Goal: Find specific page/section: Find specific page/section

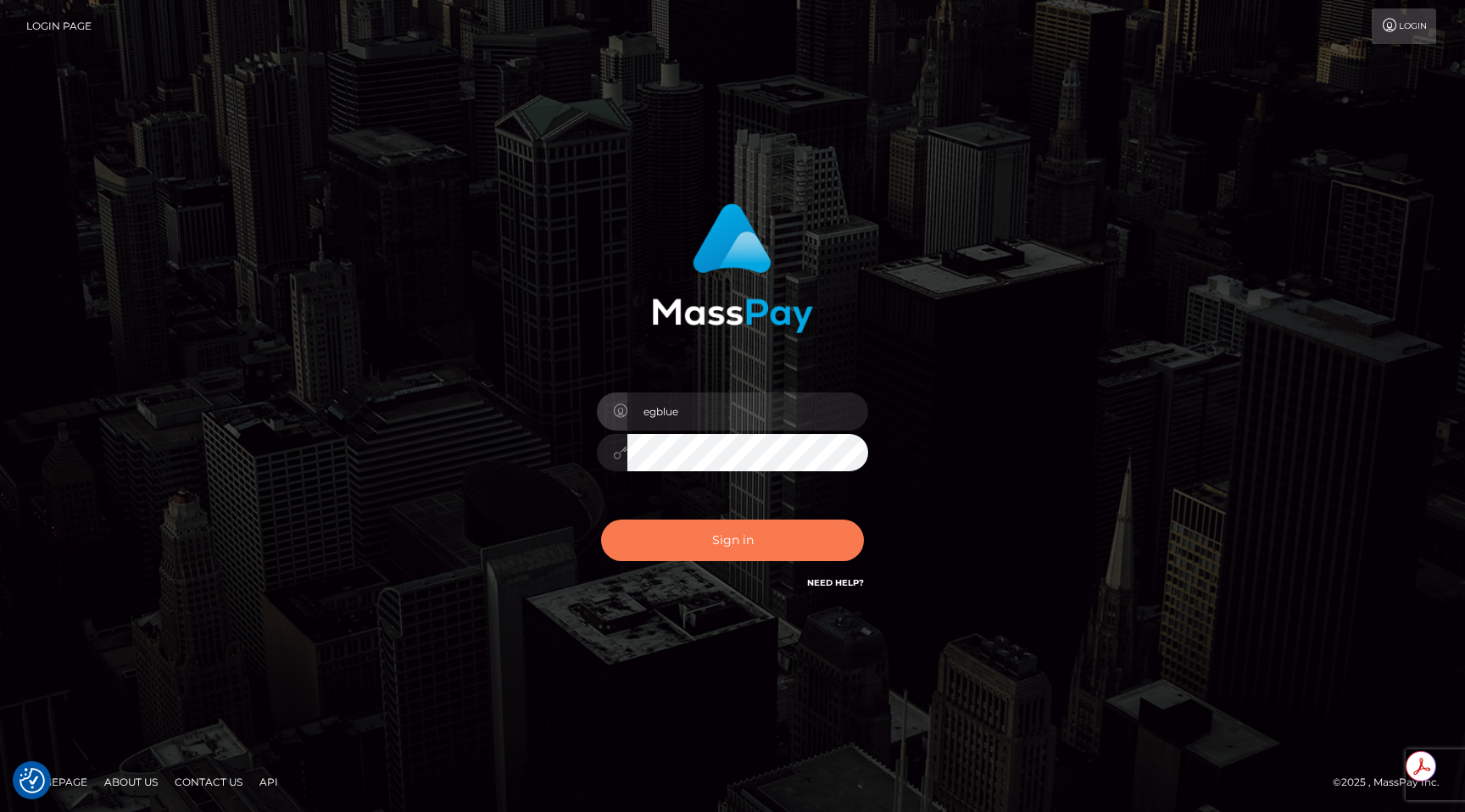
click at [730, 550] on button "Sign in" at bounding box center [732, 541] width 263 height 42
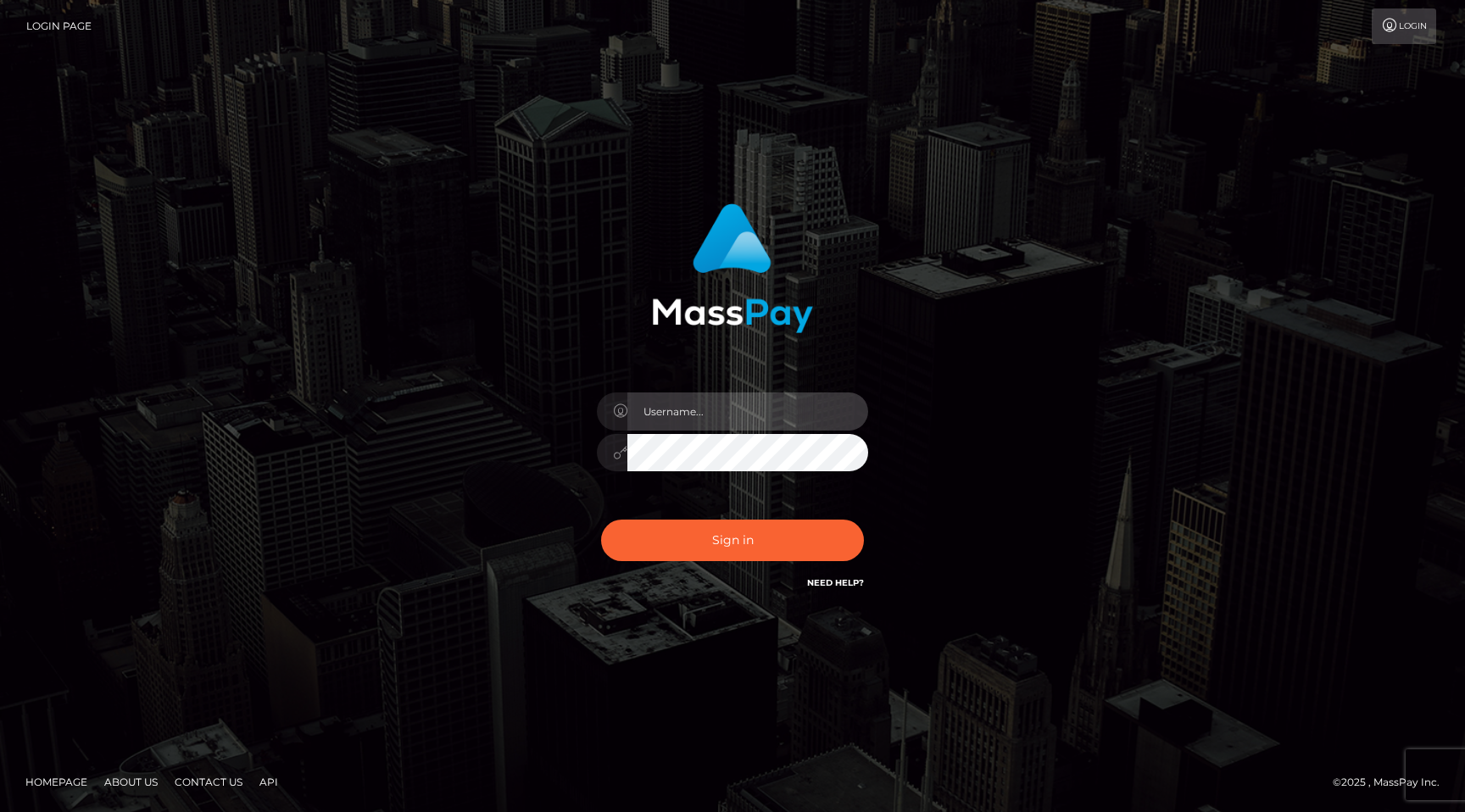
type input "egblue"
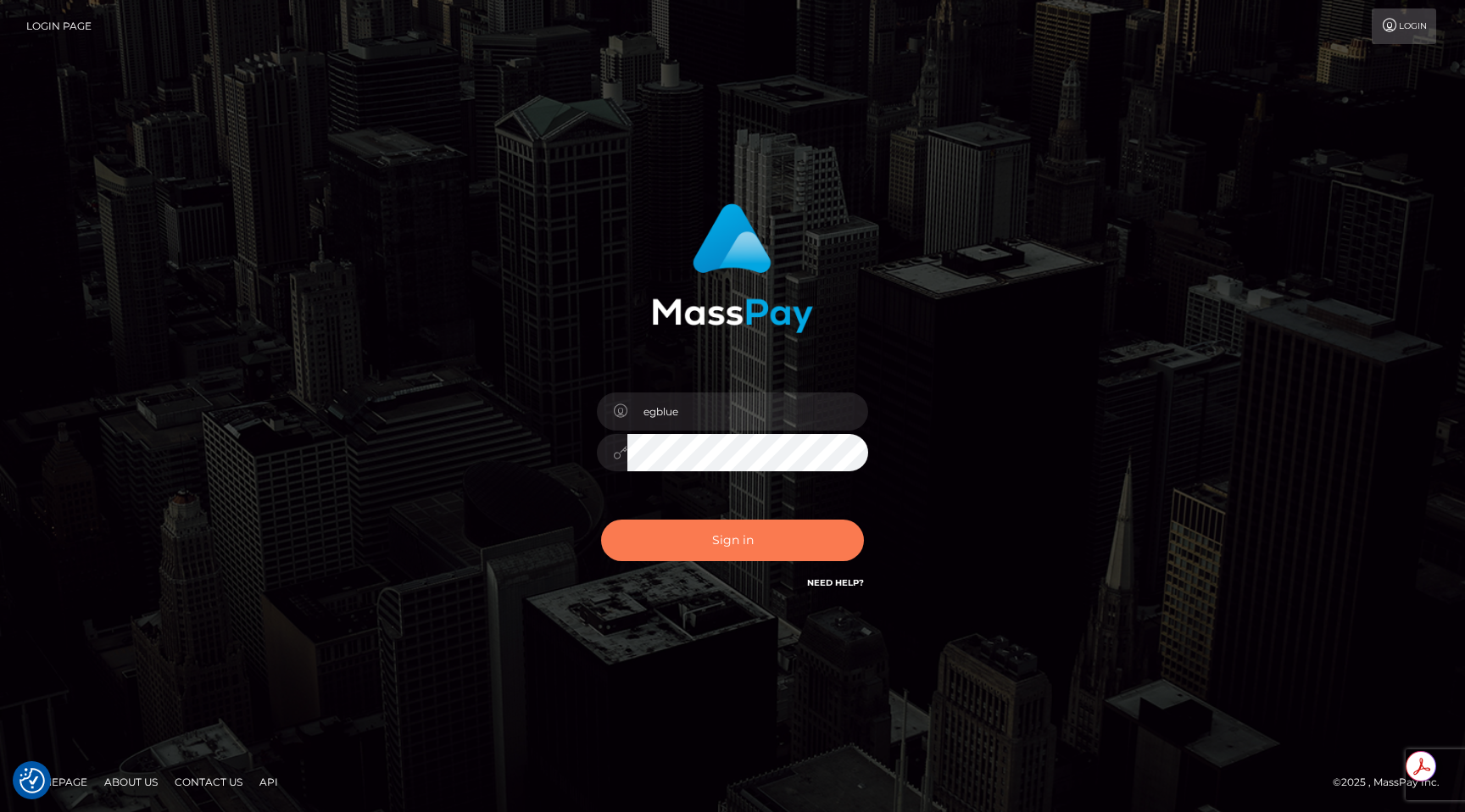
click at [729, 550] on button "Sign in" at bounding box center [732, 541] width 263 height 42
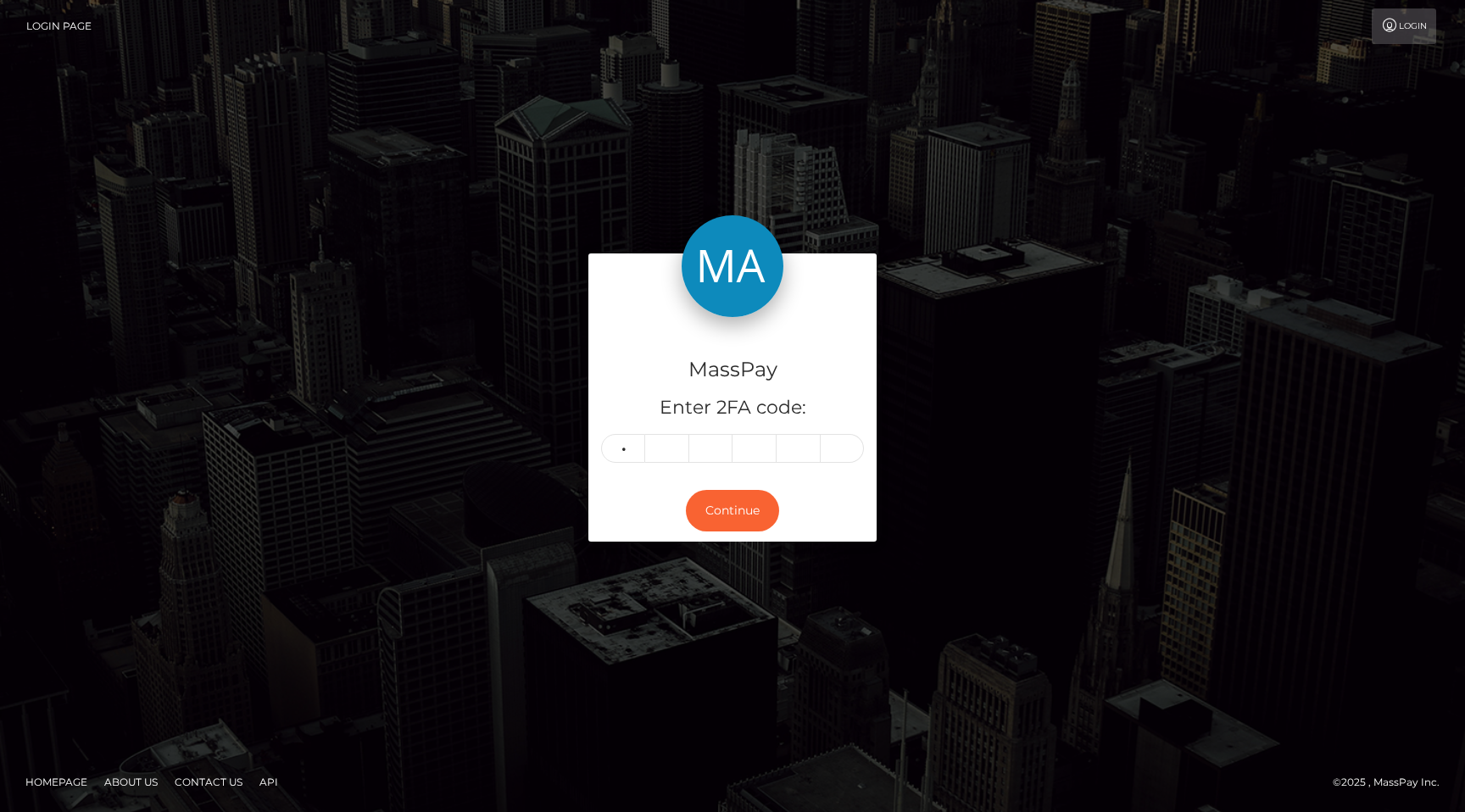
type input "2"
type input "6"
type input "5"
type input "1"
type input "0"
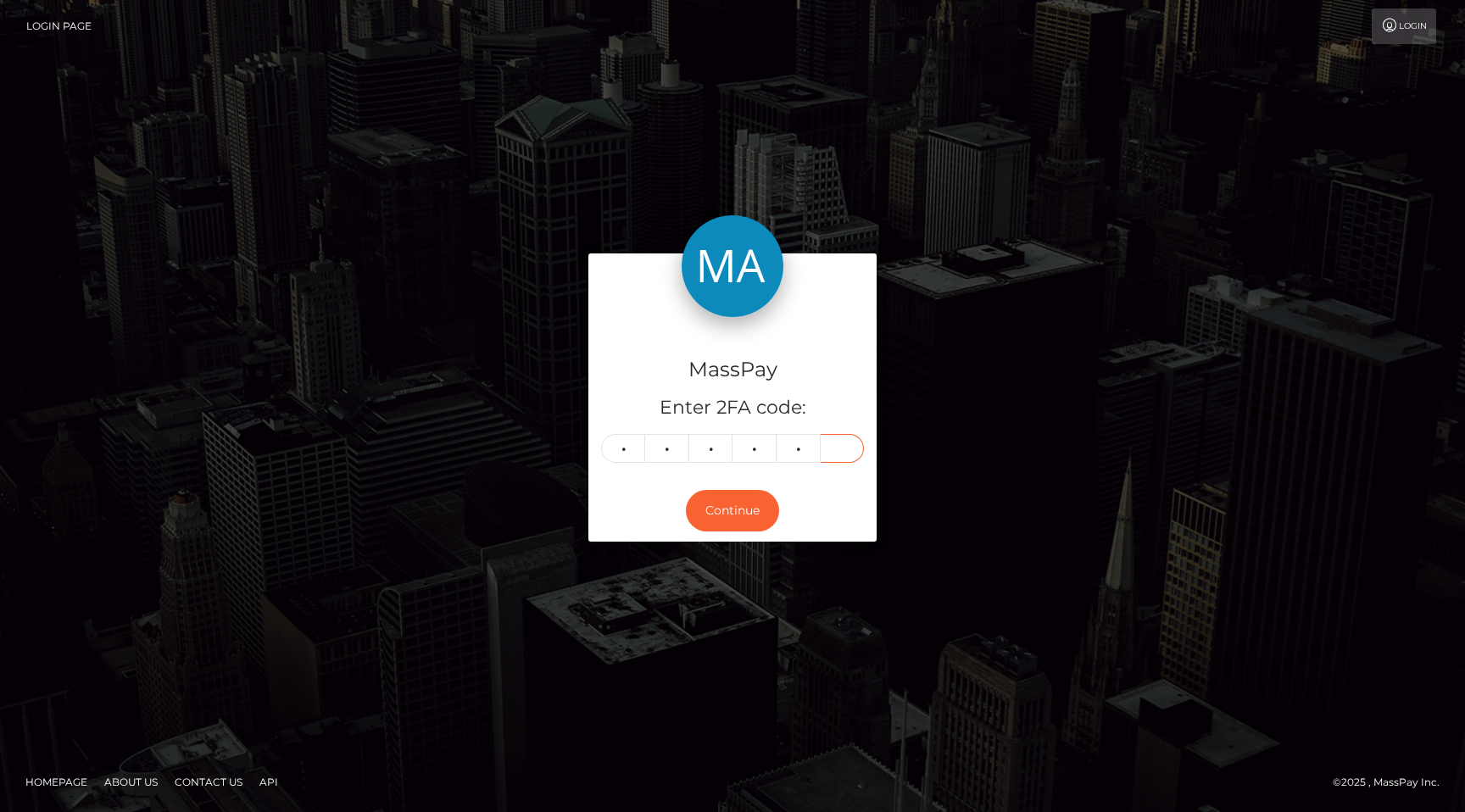
type input "4"
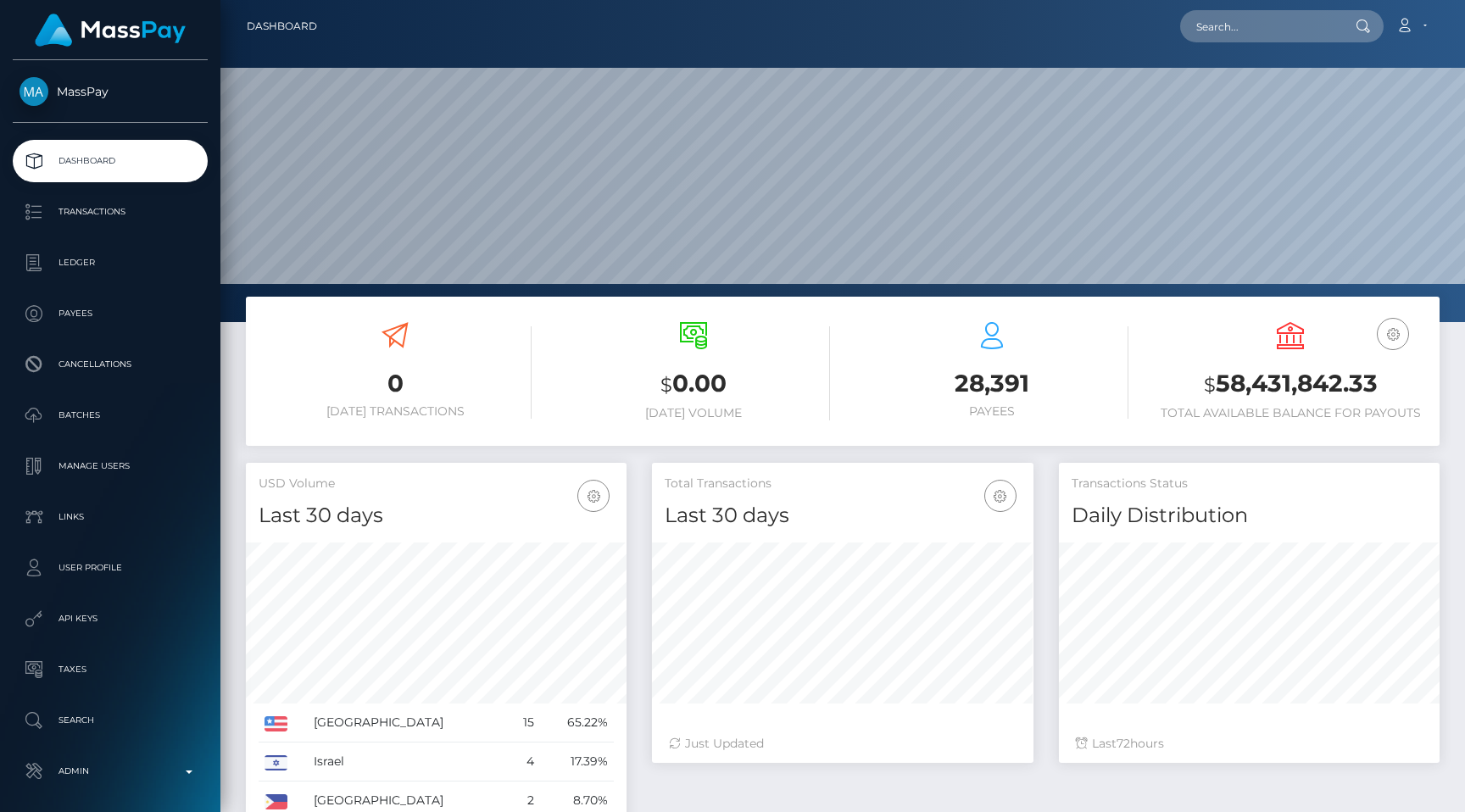
scroll to position [301, 381]
click at [1262, 29] on input "text" at bounding box center [1259, 25] width 159 height 32
paste input "poact_OfhuNHdGcdTX"
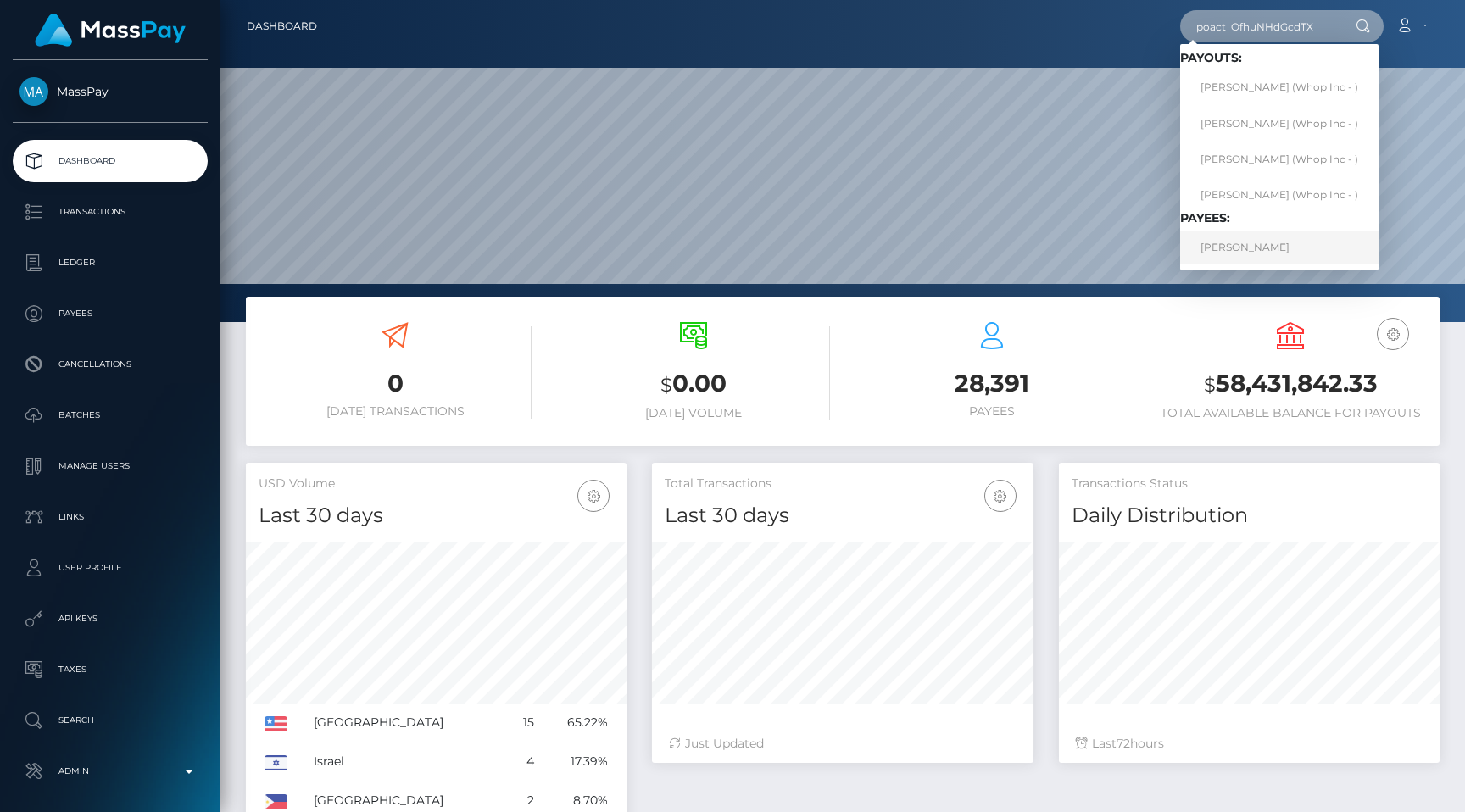
type input "poact_OfhuNHdGcdTX"
click at [1255, 242] on link "CÉRIL DEMOOR" at bounding box center [1279, 247] width 198 height 31
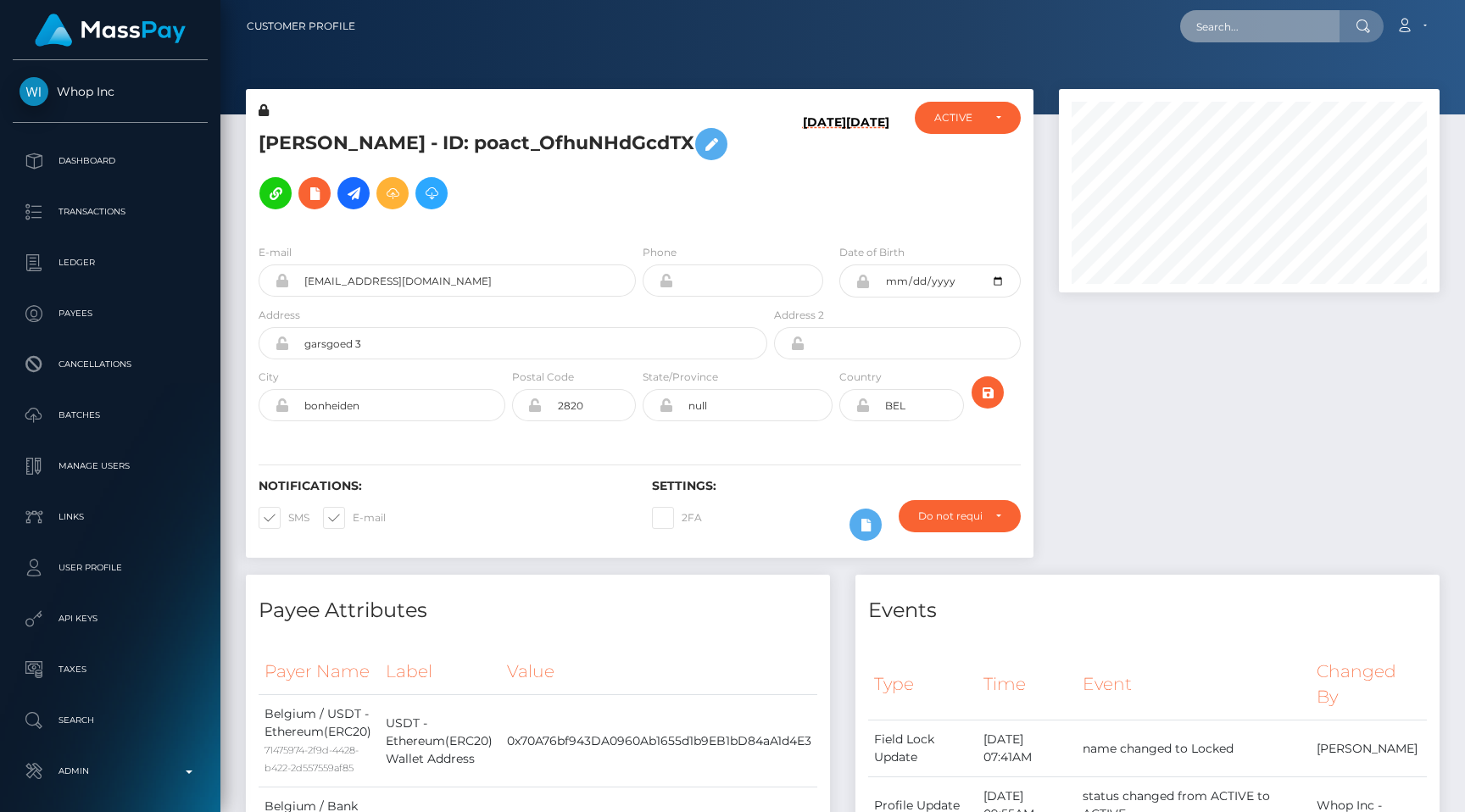
click at [1288, 13] on input "text" at bounding box center [1259, 25] width 159 height 32
paste input "pout_3pZm5XPKtyilP"
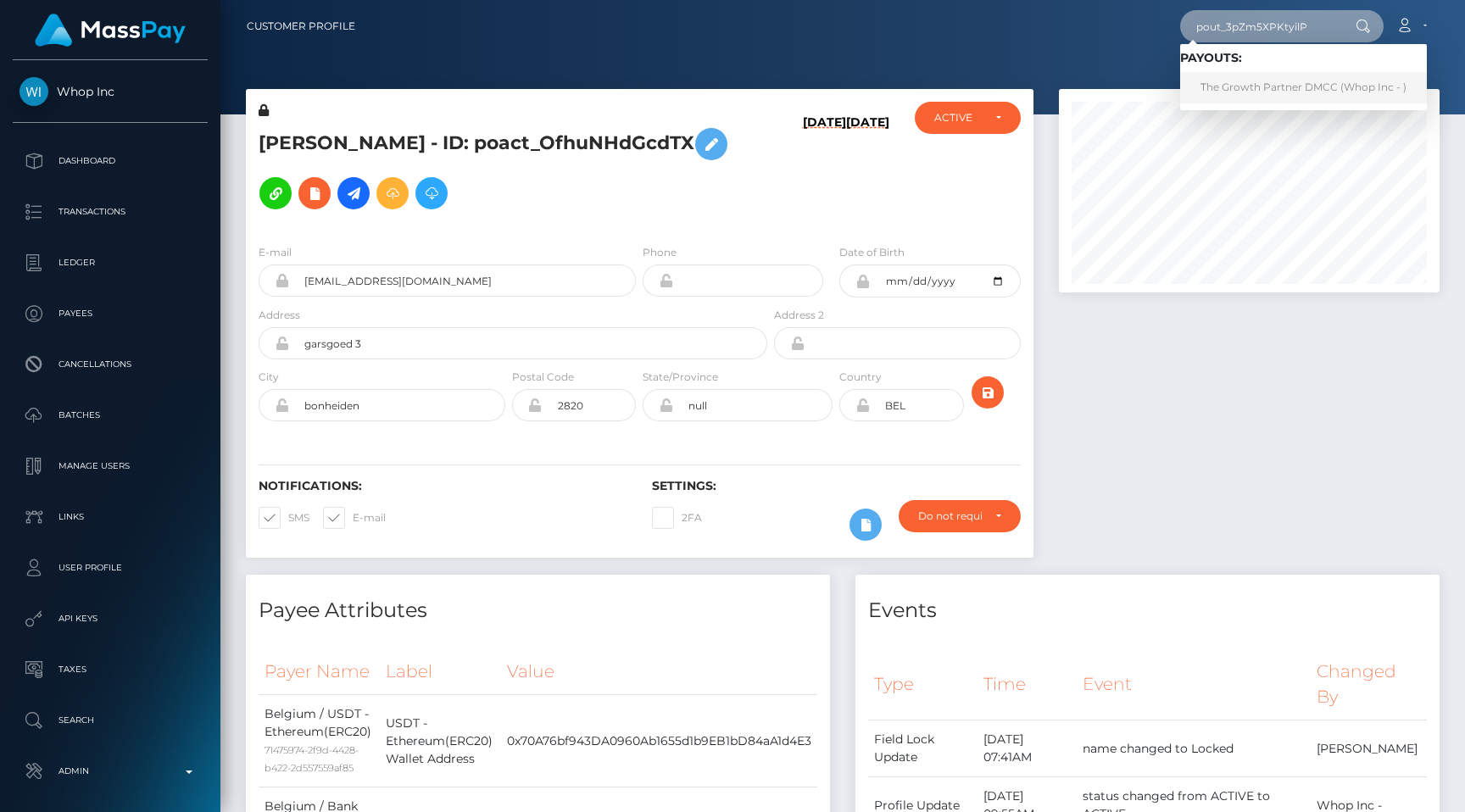
type input "pout_3pZm5XPKtyilP"
click at [1263, 92] on link "The Growth Partner DMCC (Whop Inc - )" at bounding box center [1303, 88] width 247 height 31
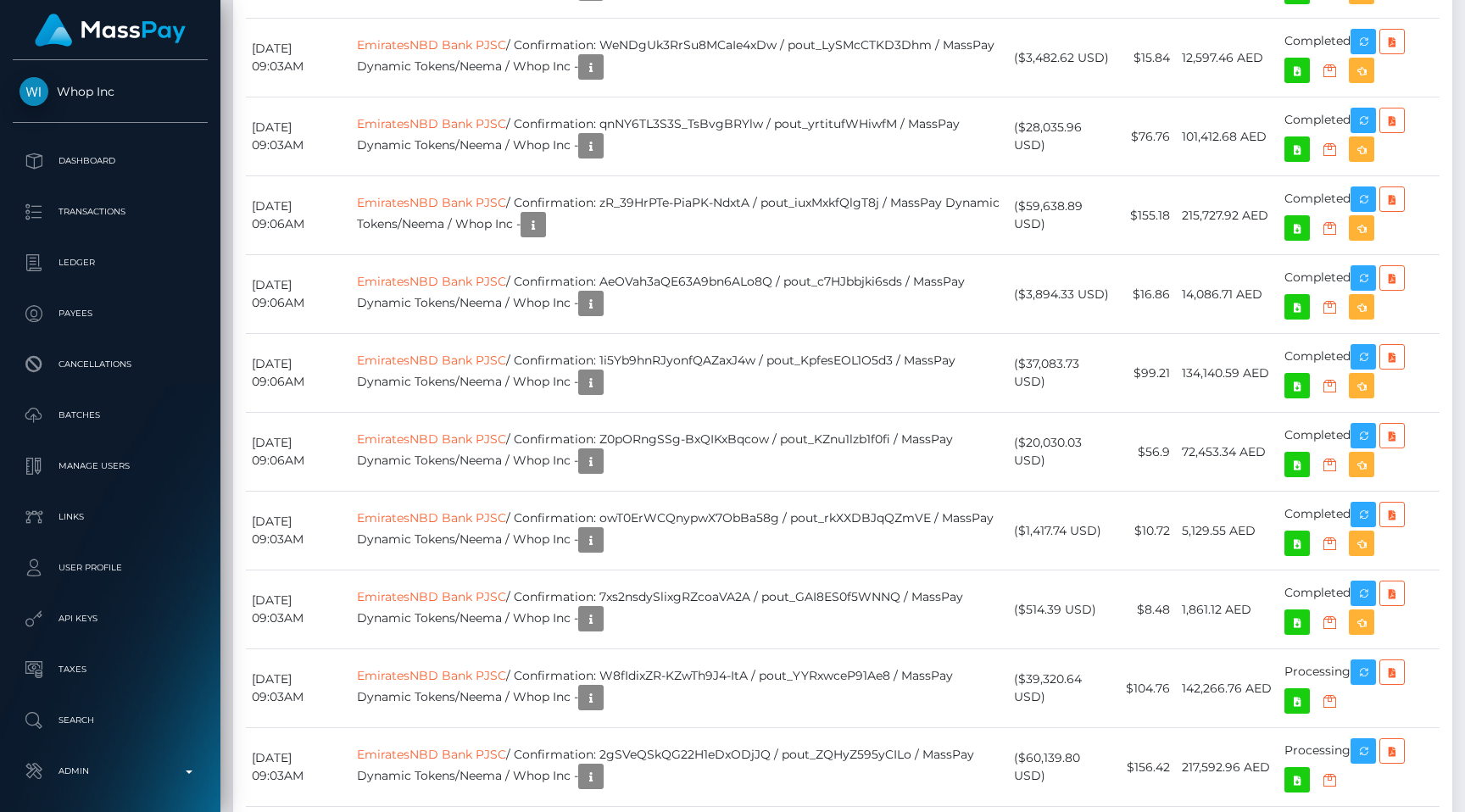
scroll to position [2765, 0]
